Goal: Task Accomplishment & Management: Manage account settings

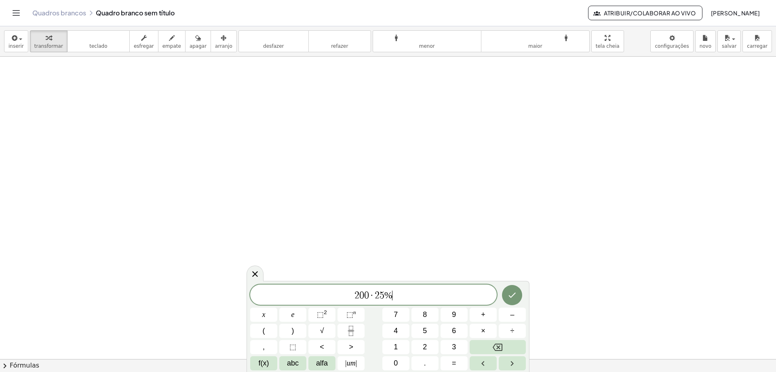
click at [504, 302] on div at bounding box center [512, 294] width 27 height 21
click at [505, 297] on button "Feito" at bounding box center [512, 295] width 20 height 20
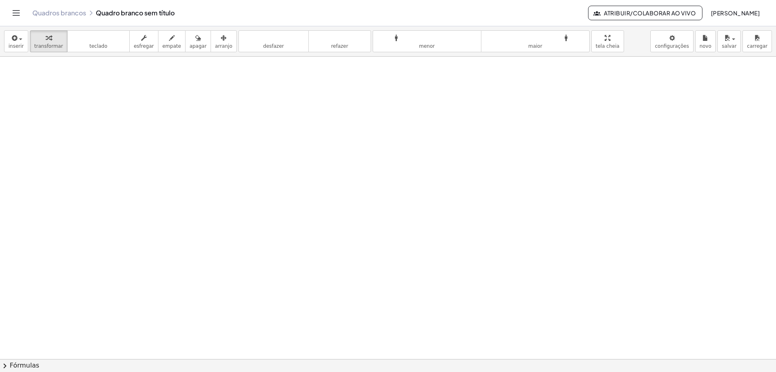
click at [167, 8] on div "Quadros brancos Quadro branco sem título Atribuir/Colaborar ao Vivo [PERSON_NAM…" at bounding box center [388, 13] width 757 height 26
click at [161, 8] on div "Quadros brancos Quadro branco sem título Atribuir/Colaborar ao Vivo [PERSON_NAM…" at bounding box center [388, 13] width 757 height 26
click at [160, 10] on div "Quadros brancos Quadro branco sem título" at bounding box center [310, 13] width 556 height 8
click at [155, 12] on div "Quadros brancos Quadro branco sem título" at bounding box center [310, 13] width 556 height 8
click at [153, 11] on div "Quadros brancos Quadro branco sem título" at bounding box center [310, 13] width 556 height 8
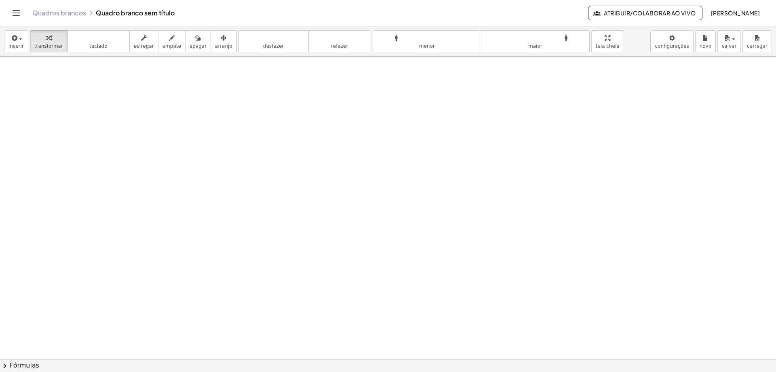
click at [165, 8] on div "Quadros brancos Quadro branco sem título Atribuir/Colaborar ao Vivo [PERSON_NAM…" at bounding box center [388, 13] width 757 height 26
click at [168, 8] on div "Quadros brancos Quadro branco sem título Atribuir/Colaborar ao Vivo [PERSON_NAM…" at bounding box center [388, 13] width 757 height 26
click at [182, 9] on div "Quadros brancos Quadro branco sem título" at bounding box center [310, 13] width 556 height 8
click at [180, 11] on div "Quadros brancos Quadro branco sem título" at bounding box center [310, 13] width 556 height 8
click at [159, 10] on div "Quadros brancos Quadro branco sem título" at bounding box center [310, 13] width 556 height 8
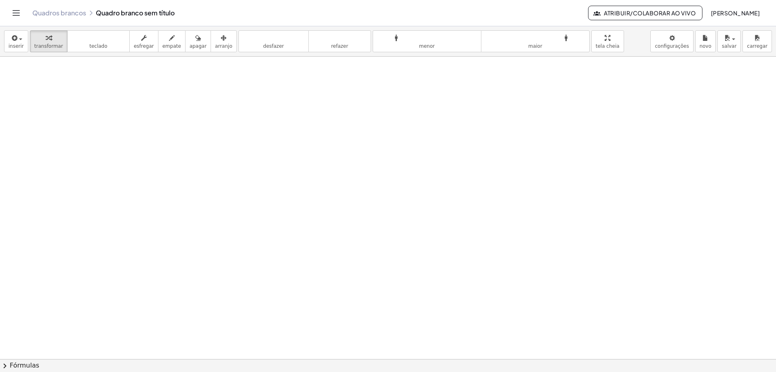
click at [132, 11] on div "Quadros brancos Quadro branco sem título" at bounding box center [310, 13] width 556 height 8
click at [137, 10] on div "Quadros brancos Quadro branco sem título" at bounding box center [310, 13] width 556 height 8
click at [144, 10] on div "Quadros brancos Quadro branco sem título" at bounding box center [310, 13] width 556 height 8
click at [154, 9] on div "Quadros brancos Quadro branco sem título" at bounding box center [310, 13] width 556 height 8
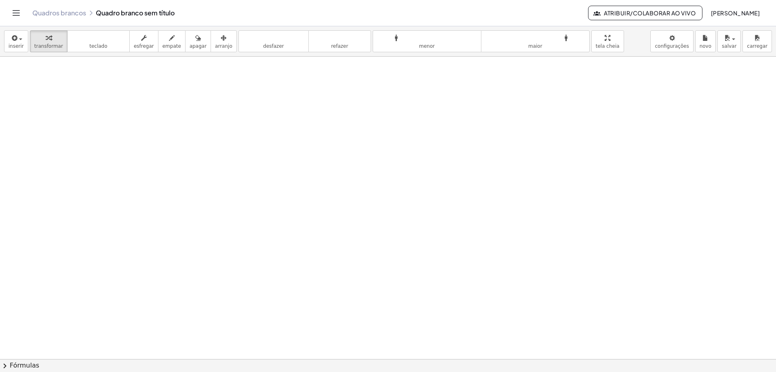
click at [161, 9] on div "Quadros brancos Quadro branco sem título" at bounding box center [310, 13] width 556 height 8
click at [170, 10] on div "Quadros brancos Quadro branco sem título" at bounding box center [310, 13] width 556 height 8
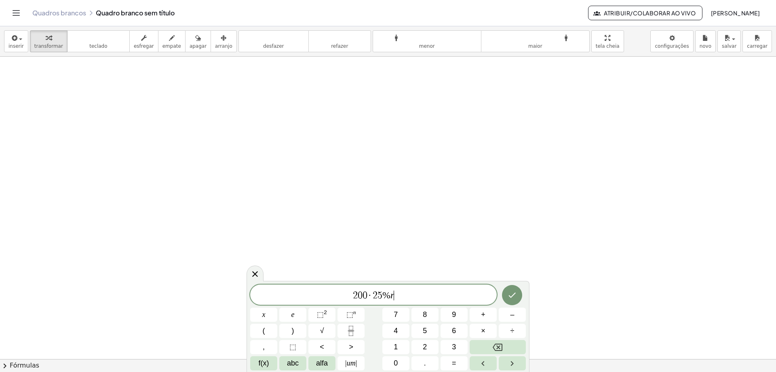
scroll to position [2, 0]
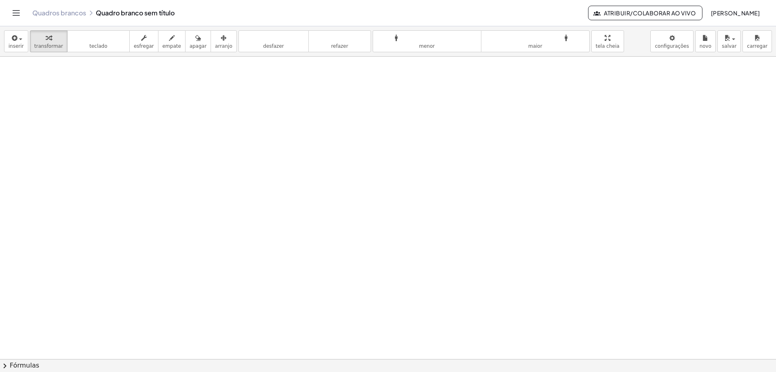
click at [740, 12] on font "[PERSON_NAME]" at bounding box center [735, 12] width 49 height 7
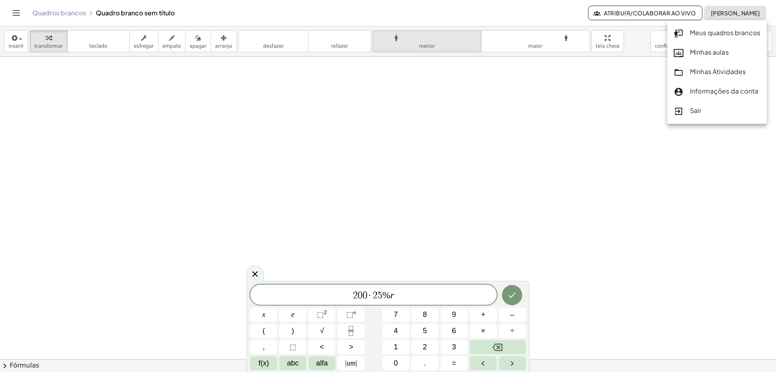
click at [729, 93] on font "Informações da conta" at bounding box center [724, 91] width 68 height 8
